Goal: Information Seeking & Learning: Learn about a topic

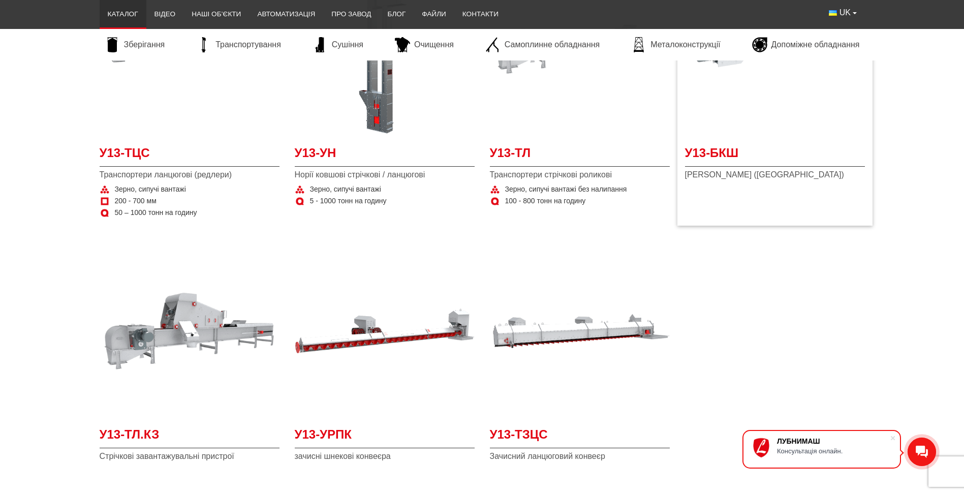
scroll to position [820, 0]
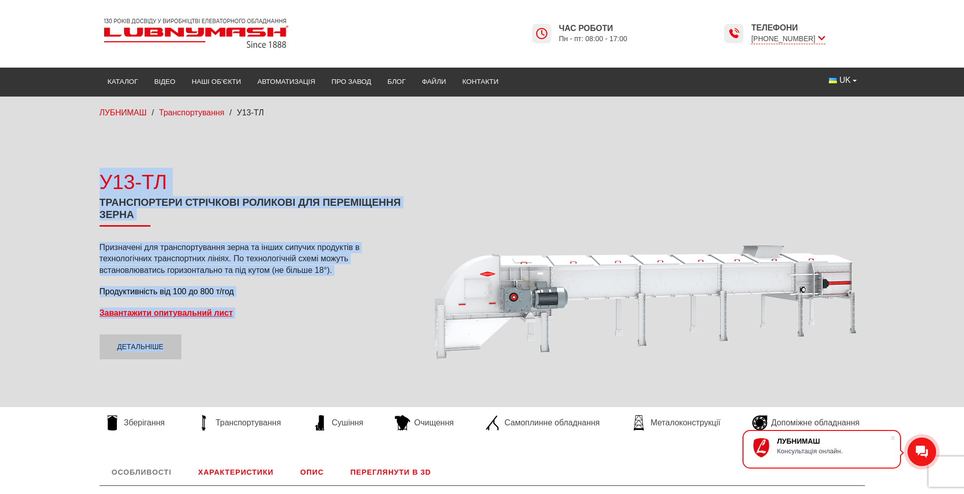
drag, startPoint x: 103, startPoint y: 177, endPoint x: 244, endPoint y: 345, distance: 220.0
click at [244, 345] on div "У13-ТЛ Транспортери стрічкові роликові для переміщення зерна Призначені для тра…" at bounding box center [255, 264] width 310 height 192
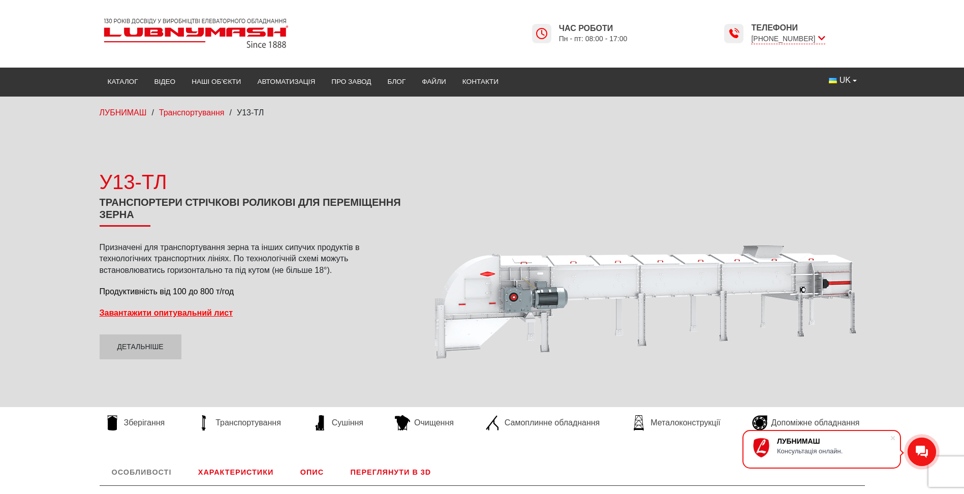
drag, startPoint x: 244, startPoint y: 345, endPoint x: 224, endPoint y: 374, distance: 36.1
click at [224, 374] on div "У13-ТЛ Транспортери стрічкові роликові для переміщення зерна Призначені для тра…" at bounding box center [482, 263] width 780 height 257
